Goal: Task Accomplishment & Management: Manage account settings

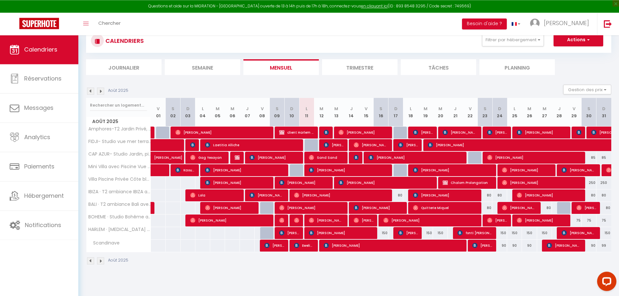
scroll to position [33, 0]
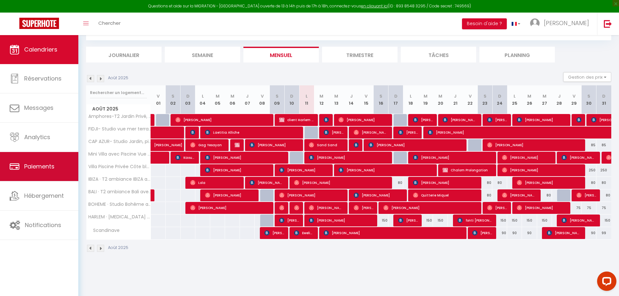
click at [39, 163] on link "Paiements" at bounding box center [39, 166] width 78 height 29
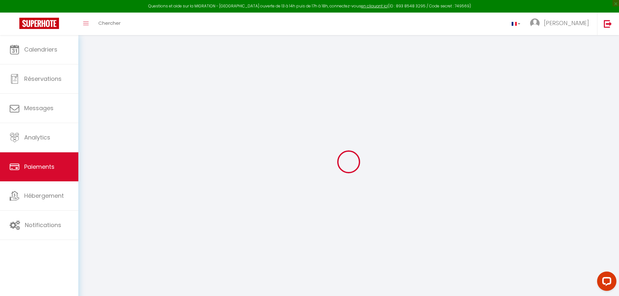
select select "2"
select select "0"
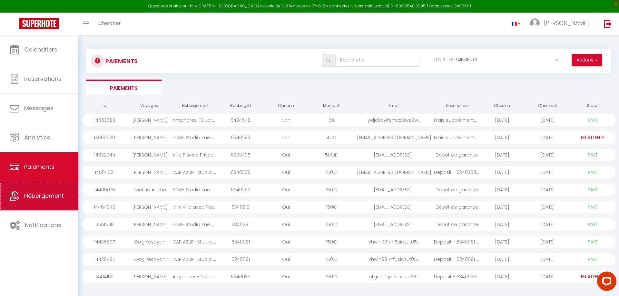
click at [35, 197] on span "Hébergement" at bounding box center [44, 196] width 40 height 8
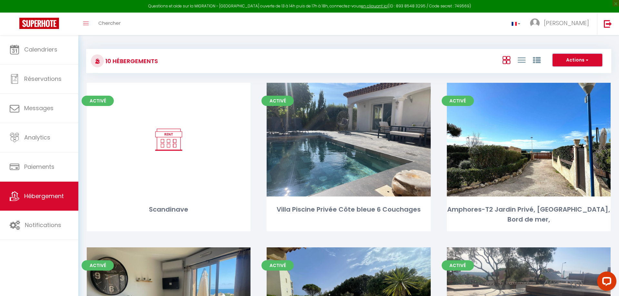
click at [590, 64] on button "Actions" at bounding box center [578, 60] width 50 height 13
click at [577, 61] on button "Actions" at bounding box center [578, 60] width 50 height 13
click at [578, 61] on button "Actions" at bounding box center [578, 60] width 50 height 13
click at [565, 73] on li "Nouveau groupe" at bounding box center [572, 73] width 59 height 7
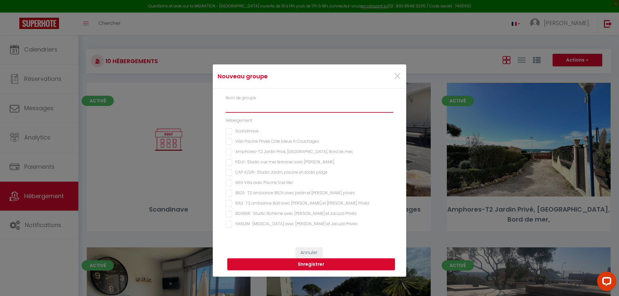
click at [239, 107] on input "text" at bounding box center [310, 107] width 168 height 12
type input "g"
type input "GIGNAC"
click at [231, 132] on input "Scandinave" at bounding box center [310, 131] width 168 height 6
checkbox input "true"
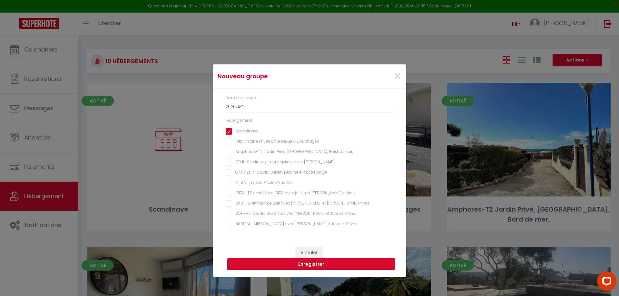
click at [230, 194] on privés "IBIZA · T2 ambiance IBIZA avec jardin et [PERSON_NAME] privés" at bounding box center [310, 193] width 168 height 6
checkbox privés "true"
click at [228, 205] on Privés "BALI · T2 ambiance Bali avec [PERSON_NAME] et [PERSON_NAME] Privés" at bounding box center [310, 204] width 168 height 6
checkbox Privés "true"
click at [229, 214] on Privés "BOHEME · Studio Bohême avec [PERSON_NAME] et Jacuzzi Privés" at bounding box center [310, 214] width 168 height 6
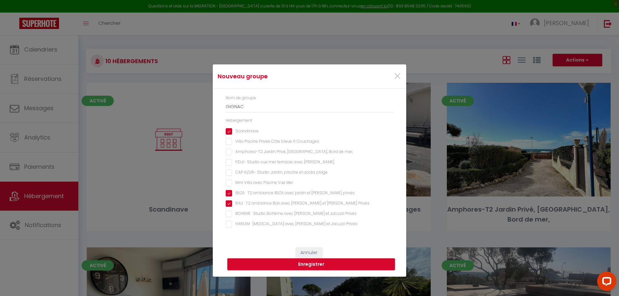
checkbox Privés "true"
click at [230, 224] on Privés "HARLEM · [MEDICAL_DATA] avec [PERSON_NAME] et Jacuzzi Privés" at bounding box center [310, 224] width 168 height 6
checkbox Privés "true"
click at [313, 263] on button "Enregistrer" at bounding box center [311, 265] width 168 height 12
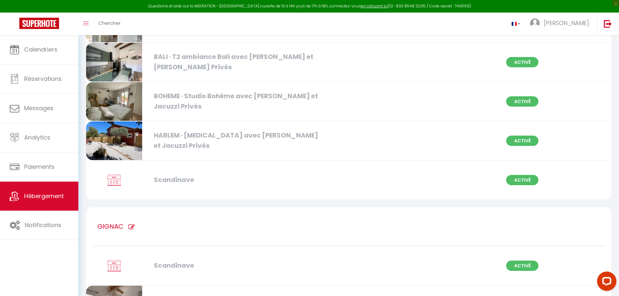
scroll to position [428, 0]
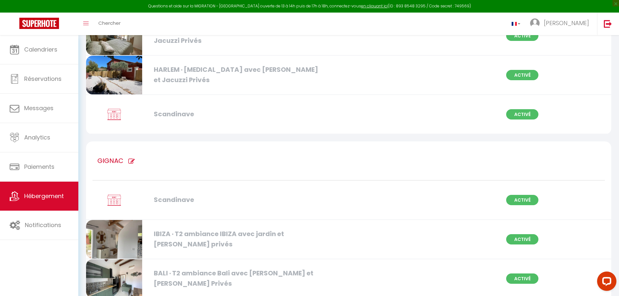
click at [131, 162] on icon at bounding box center [131, 161] width 6 height 6
type input "GIGNAC"
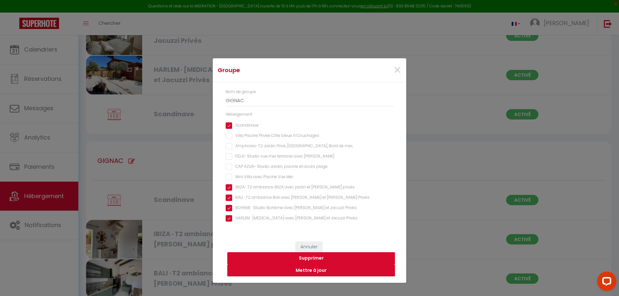
click at [307, 257] on button "Supprimer" at bounding box center [311, 259] width 168 height 12
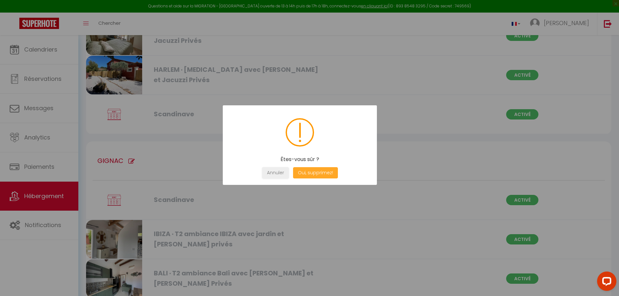
click at [319, 169] on button "Oui, supprimez!" at bounding box center [315, 172] width 45 height 11
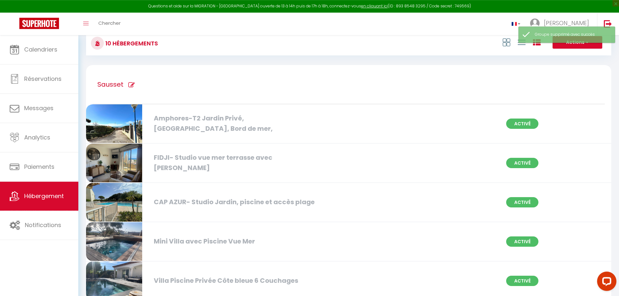
scroll to position [17, 0]
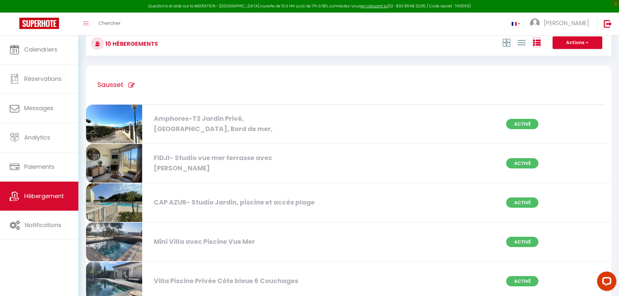
click at [540, 47] on icon at bounding box center [537, 43] width 8 height 8
click at [502, 44] on div at bounding box center [522, 42] width 45 height 12
click at [507, 42] on icon at bounding box center [507, 43] width 8 height 8
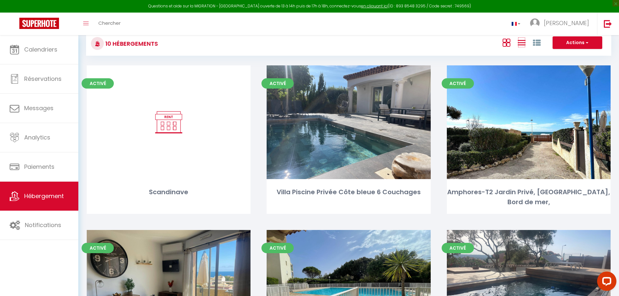
click at [523, 44] on icon at bounding box center [522, 43] width 8 height 8
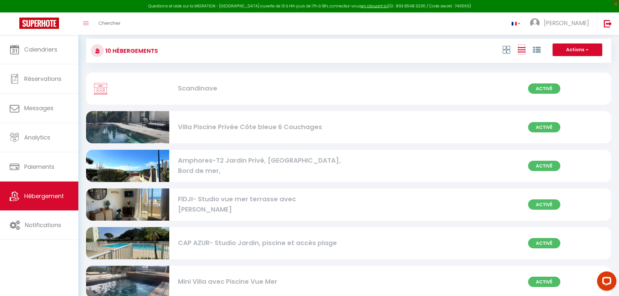
scroll to position [0, 0]
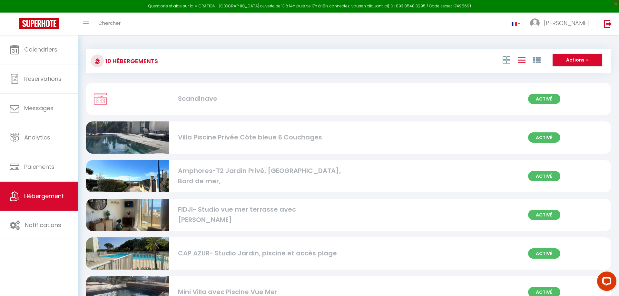
click at [100, 100] on img at bounding box center [101, 99] width 16 height 12
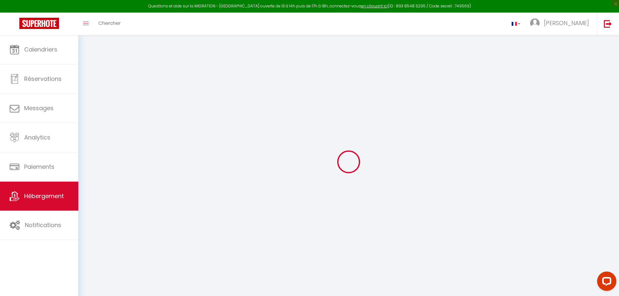
select select
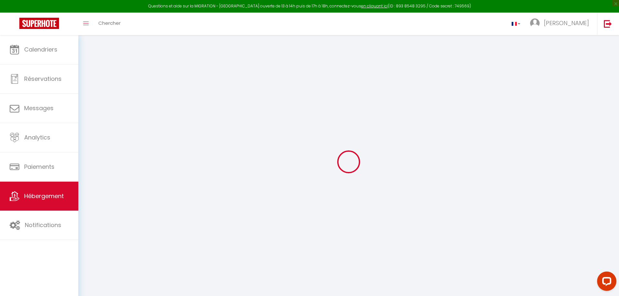
select select
checkbox input "false"
checkbox input "true"
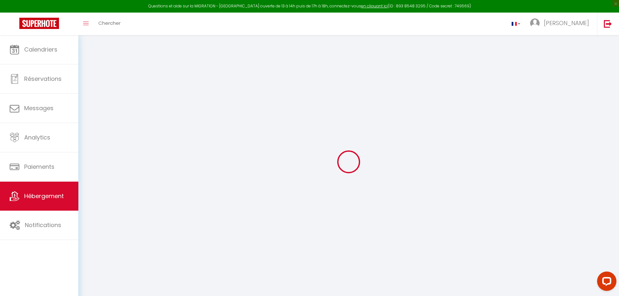
checkbox input "false"
select select
checkbox input "false"
checkbox input "true"
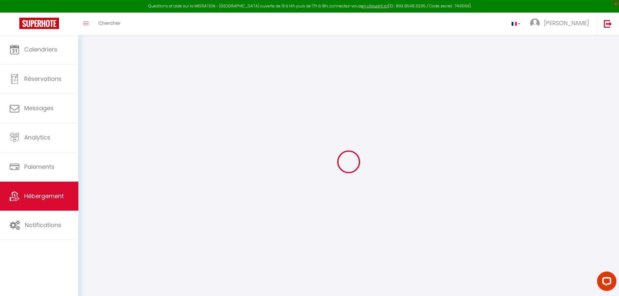
checkbox input "false"
select select "15:00"
select select "23:45"
select select "10:00"
select select "30"
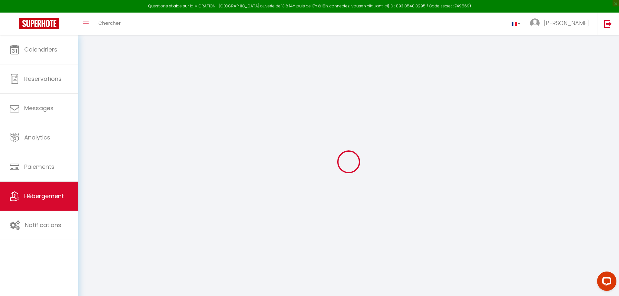
select select "120"
select select "17:00"
select select
checkbox input "false"
checkbox input "true"
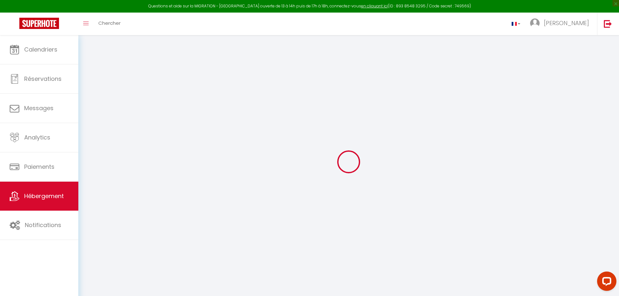
checkbox input "true"
checkbox input "false"
select select
checkbox input "false"
checkbox input "true"
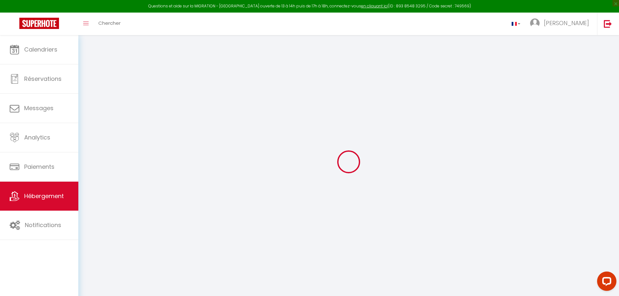
checkbox input "true"
checkbox input "false"
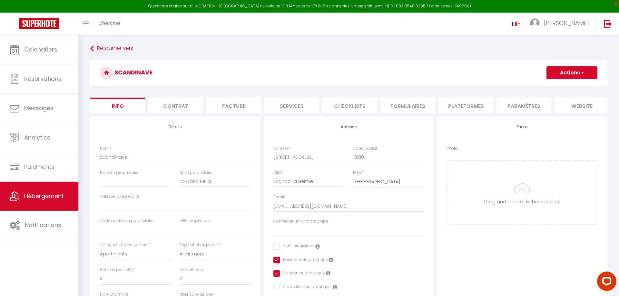
select select
checkbox input "false"
checkbox input "true"
checkbox input "false"
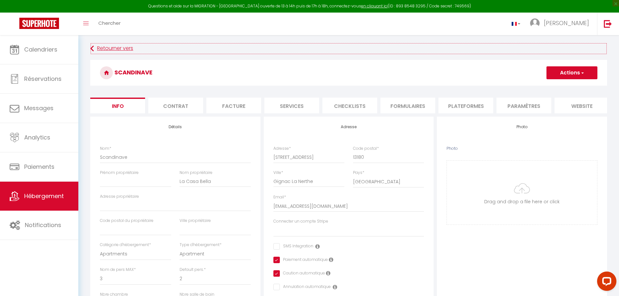
click at [99, 47] on link "Retourner vers" at bounding box center [348, 49] width 517 height 12
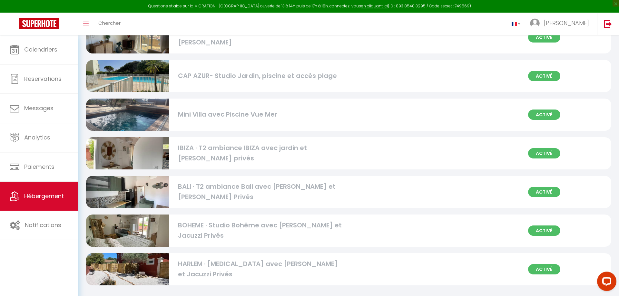
scroll to position [181, 0]
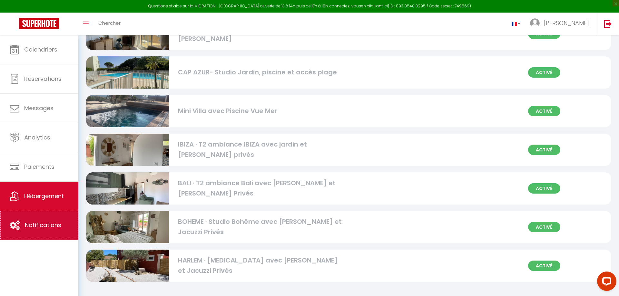
click at [38, 229] on span "Notifications" at bounding box center [43, 225] width 36 height 8
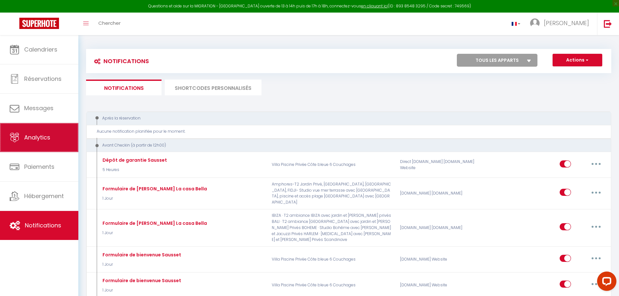
click at [38, 142] on span "Analytics" at bounding box center [37, 138] width 26 height 8
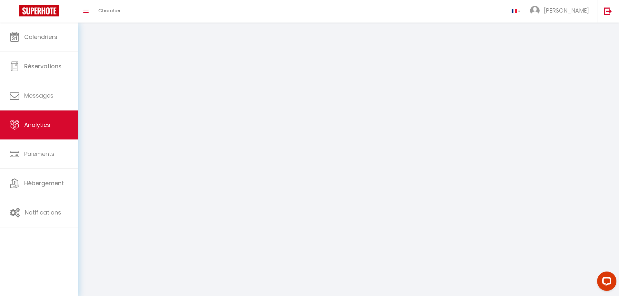
select select "2025"
select select "8"
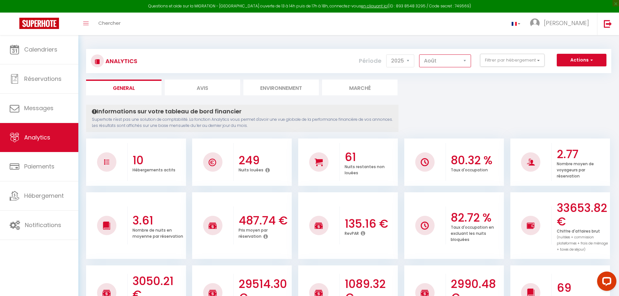
click at [419, 55] on select "[PERSON_NAME] Mars Avril Mai Juin Juillet Août Septembre Octobre Novembre Décem…" at bounding box center [445, 61] width 52 height 13
click option "Août" at bounding box center [0, 0] width 0 height 0
click at [536, 67] on div "Actions Génération SuperConciergerie Génération SuperAnalyzer Génération SuperE…" at bounding box center [392, 61] width 437 height 15
click at [528, 63] on button "Filtrer par hébergement" at bounding box center [512, 60] width 65 height 13
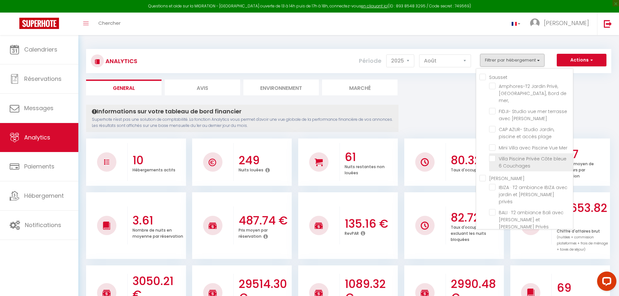
click at [515, 155] on Couchages "checkbox" at bounding box center [531, 158] width 84 height 6
checkbox Couchages "true"
checkbox mer\, "false"
checkbox Piscine "false"
checkbox plage "false"
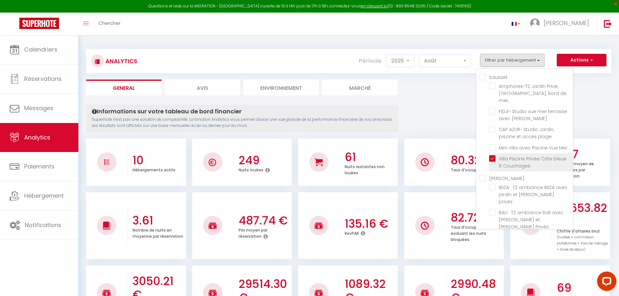
checkbox Mer "false"
checkbox privés "false"
checkbox Privés "false"
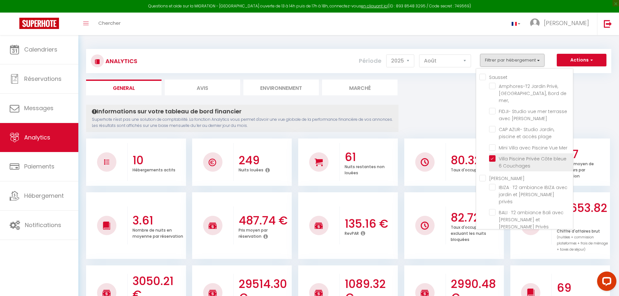
checkbox input "false"
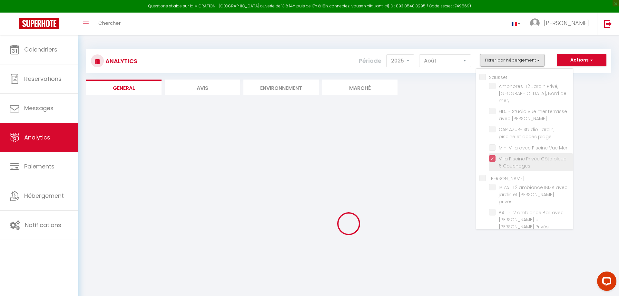
checkbox mer\, "false"
checkbox Piscine "false"
checkbox plage "false"
checkbox Mer "false"
checkbox privés "false"
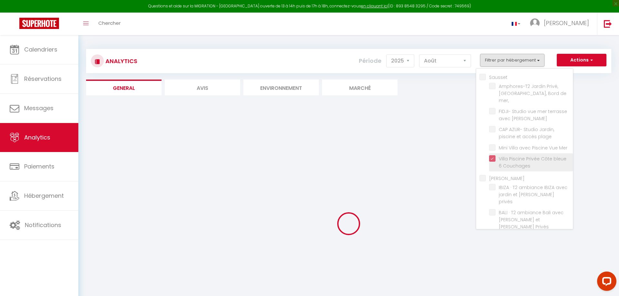
checkbox Privés "false"
checkbox input "false"
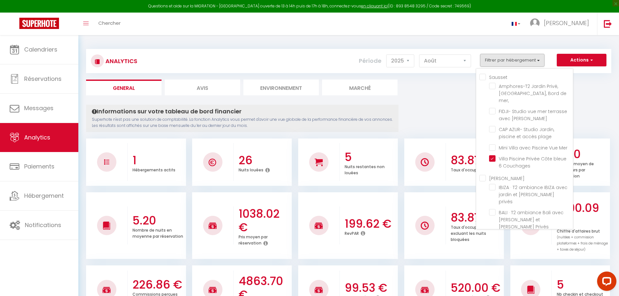
click at [438, 48] on div "Analytics Actions Génération SuperConciergerie Génération SuperAnalyzer Générat…" at bounding box center [348, 58] width 525 height 30
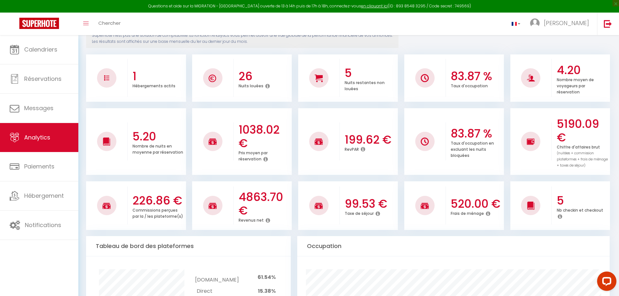
scroll to position [18, 0]
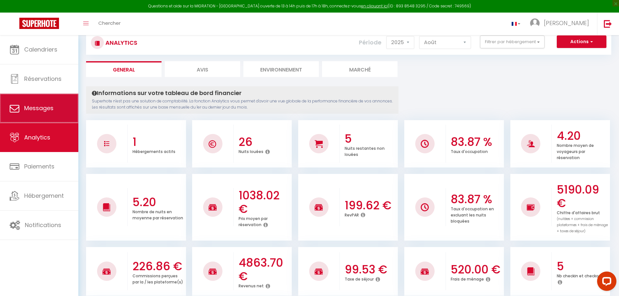
click at [44, 110] on span "Messages" at bounding box center [38, 108] width 29 height 8
select select "message"
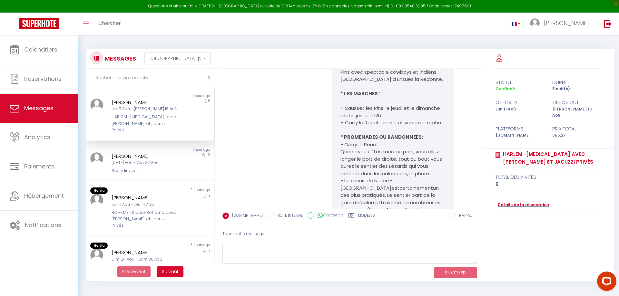
scroll to position [1988, 0]
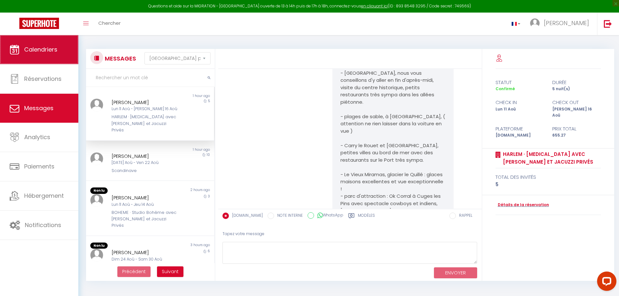
click at [41, 51] on span "Calendriers" at bounding box center [40, 49] width 33 height 8
